Goal: Navigation & Orientation: Find specific page/section

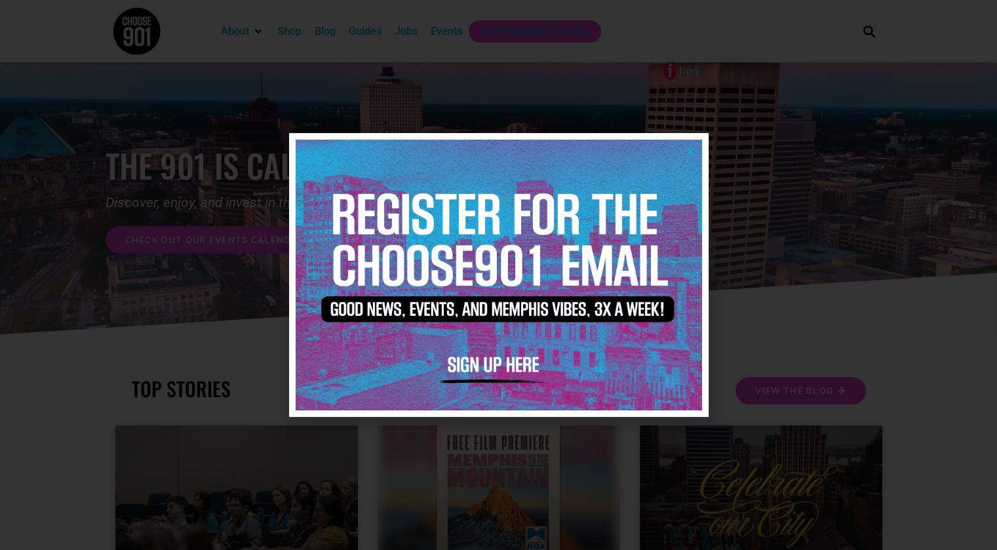
click at [690, 151] on icon "Close" at bounding box center [691, 151] width 10 height 10
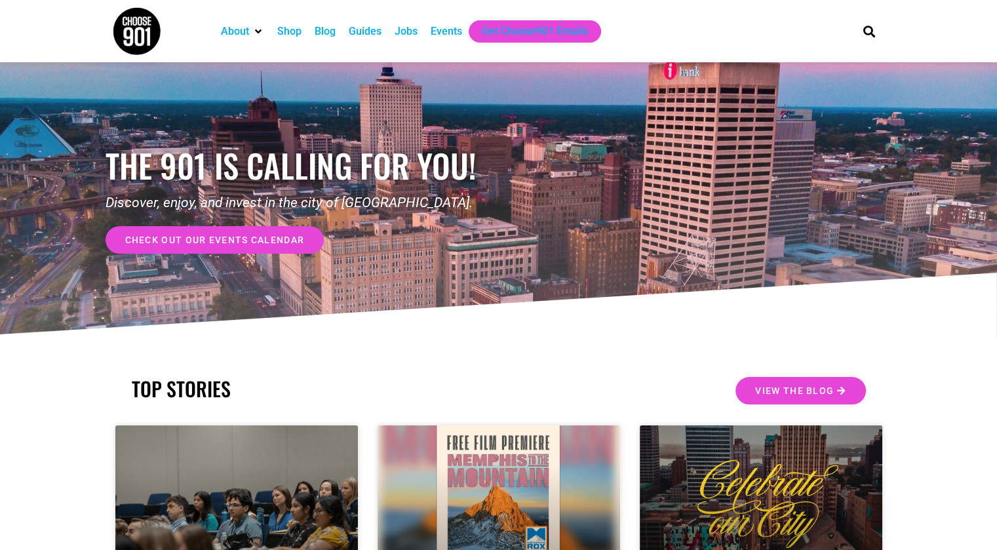
click at [221, 235] on span "check out our events calendar" at bounding box center [215, 239] width 180 height 9
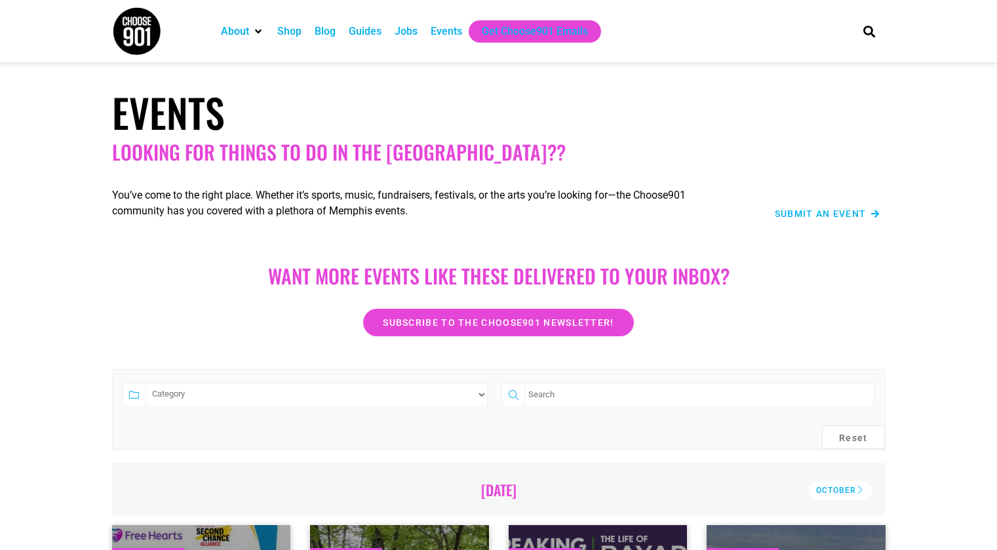
scroll to position [481, 0]
